Goal: Task Accomplishment & Management: Use online tool/utility

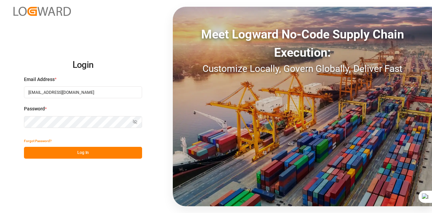
type input "[EMAIL_ADDRESS][DOMAIN_NAME]"
click at [136, 122] on icon "button" at bounding box center [135, 121] width 5 height 5
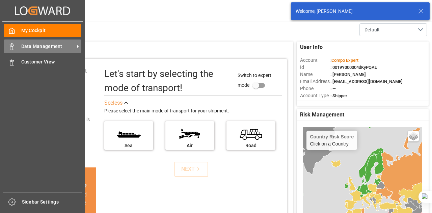
click at [38, 44] on span "Data Management" at bounding box center [47, 46] width 53 height 7
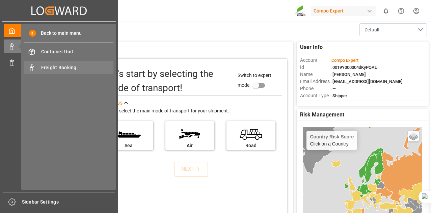
click at [45, 67] on span "Freight Booking" at bounding box center [77, 67] width 73 height 7
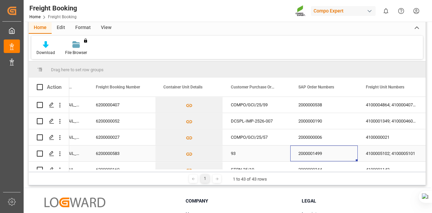
click at [309, 151] on div "2000001499" at bounding box center [323, 153] width 67 height 16
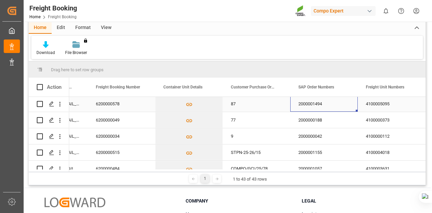
click at [313, 104] on div "2000001494" at bounding box center [323, 104] width 67 height 16
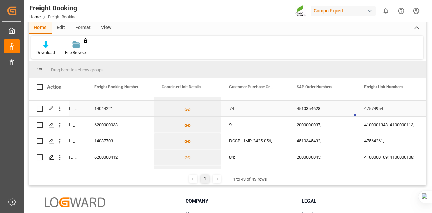
click at [319, 106] on div "4510354628" at bounding box center [321, 108] width 67 height 16
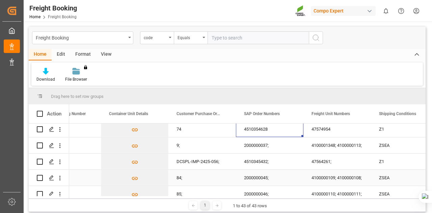
scroll to position [437, 0]
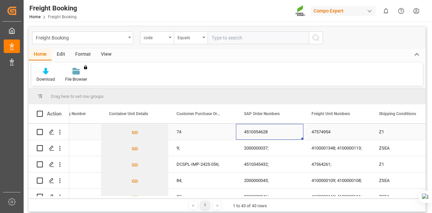
click at [262, 131] on div "4510354628" at bounding box center [269, 132] width 67 height 16
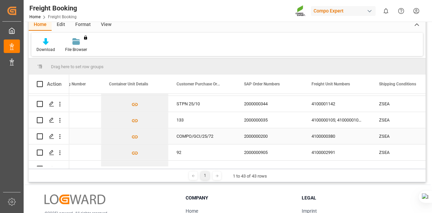
scroll to position [63, 0]
click at [213, 128] on div "COMPO/GCI/25/72" at bounding box center [201, 136] width 67 height 16
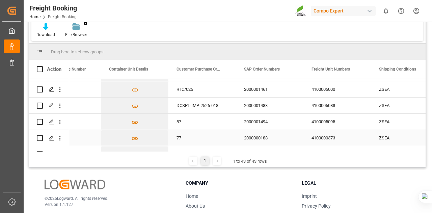
scroll to position [159, 0]
click at [201, 118] on div "87" at bounding box center [201, 122] width 67 height 16
click at [343, 119] on div "4100005095" at bounding box center [336, 122] width 67 height 16
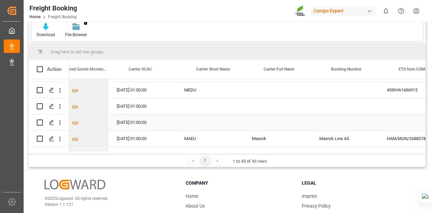
scroll to position [0, 1044]
